Goal: Check status: Check status

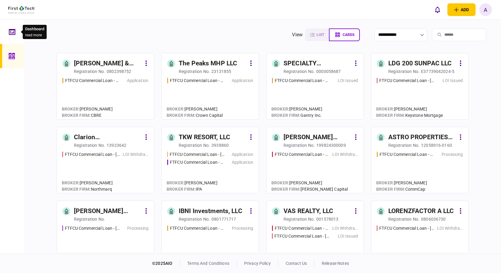
click at [15, 36] on div at bounding box center [14, 32] width 10 height 24
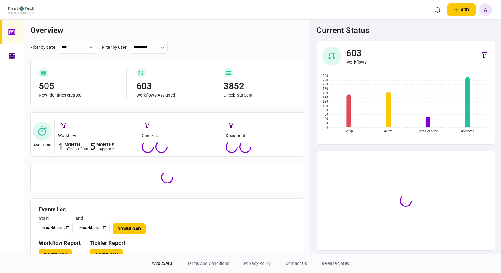
click at [14, 56] on icon at bounding box center [12, 56] width 7 height 7
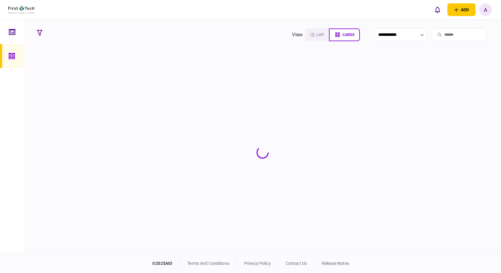
click at [458, 36] on input "search" at bounding box center [459, 34] width 54 height 13
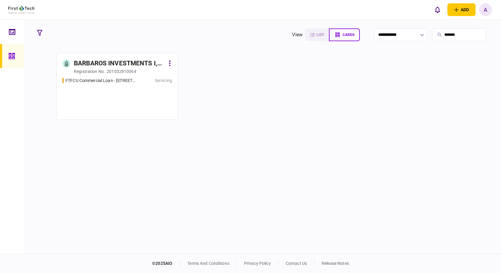
type input "********"
click at [104, 80] on div "FTFCU Commercial Loan - [STREET_ADDRESS]" at bounding box center [100, 81] width 71 height 6
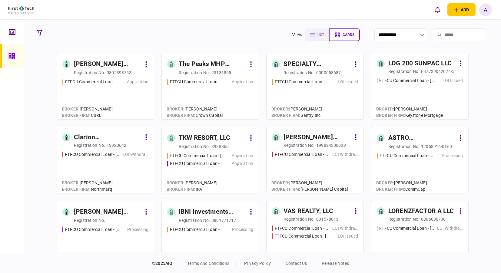
drag, startPoint x: 451, startPoint y: 33, endPoint x: 456, endPoint y: 32, distance: 5.8
click at [451, 32] on input "search" at bounding box center [459, 34] width 54 height 13
drag, startPoint x: 439, startPoint y: 38, endPoint x: 440, endPoint y: 30, distance: 7.7
click at [439, 38] on input "search" at bounding box center [459, 34] width 54 height 13
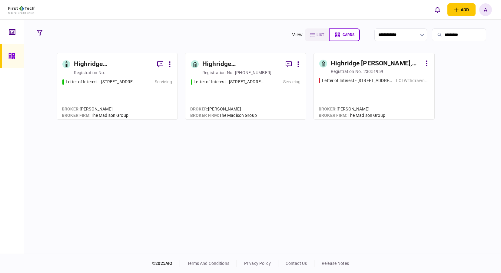
type input "*********"
click at [16, 150] on div at bounding box center [12, 137] width 24 height 234
click at [114, 83] on div "Letter of Interest - [STREET_ADDRESS]" at bounding box center [101, 82] width 71 height 6
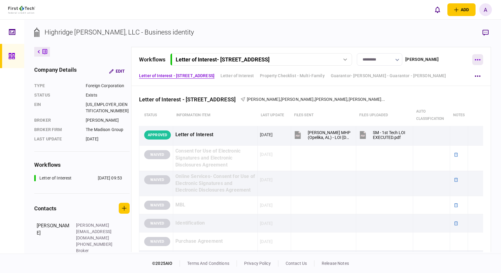
click at [476, 62] on button "button" at bounding box center [477, 59] width 11 height 11
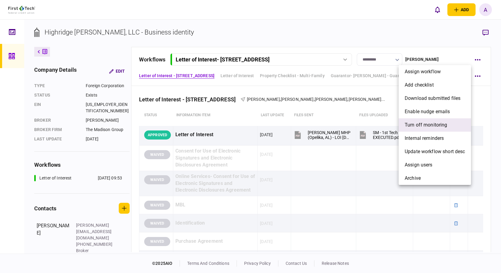
click at [440, 125] on span "Turn off monitoring" at bounding box center [426, 125] width 43 height 7
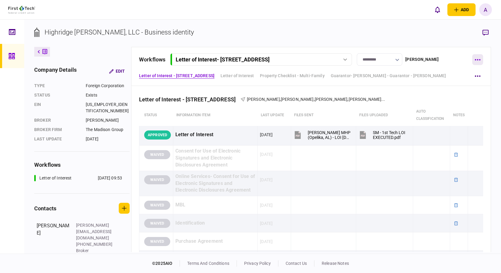
click at [480, 59] on icon "button" at bounding box center [477, 59] width 5 height 1
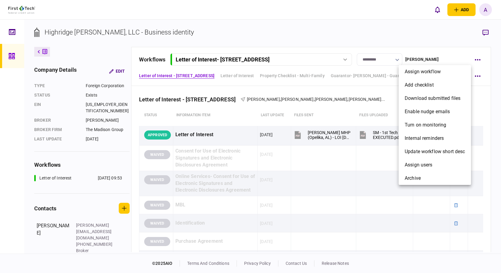
click at [398, 59] on div at bounding box center [250, 136] width 501 height 273
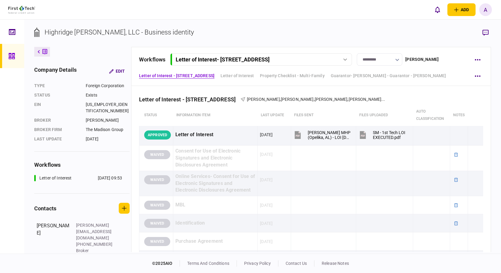
click at [399, 59] on icon "button" at bounding box center [398, 60] width 4 height 2
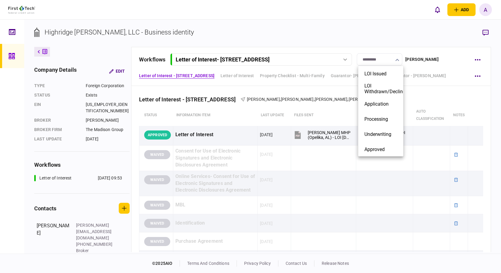
scroll to position [63, 0]
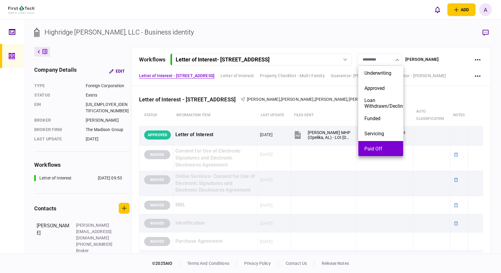
click at [381, 148] on button "Paid Off" at bounding box center [381, 149] width 33 height 6
type input "********"
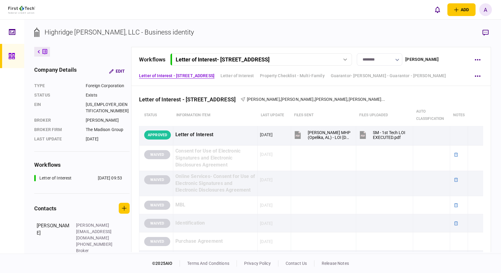
click at [401, 59] on input "********" at bounding box center [379, 59] width 45 height 12
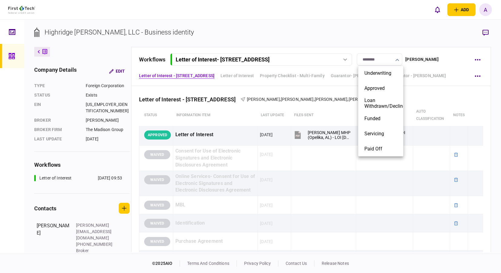
click at [422, 39] on div at bounding box center [250, 136] width 501 height 273
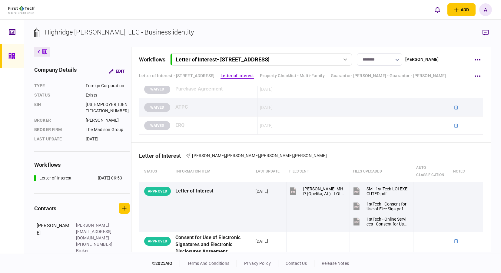
scroll to position [152, 0]
click at [344, 55] on button "Letter of Interest - [STREET_ADDRESS]" at bounding box center [261, 59] width 182 height 12
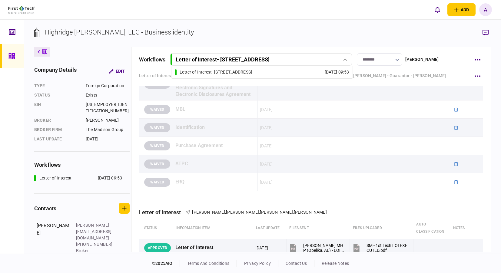
scroll to position [61, 0]
